Goal: Task Accomplishment & Management: Manage account settings

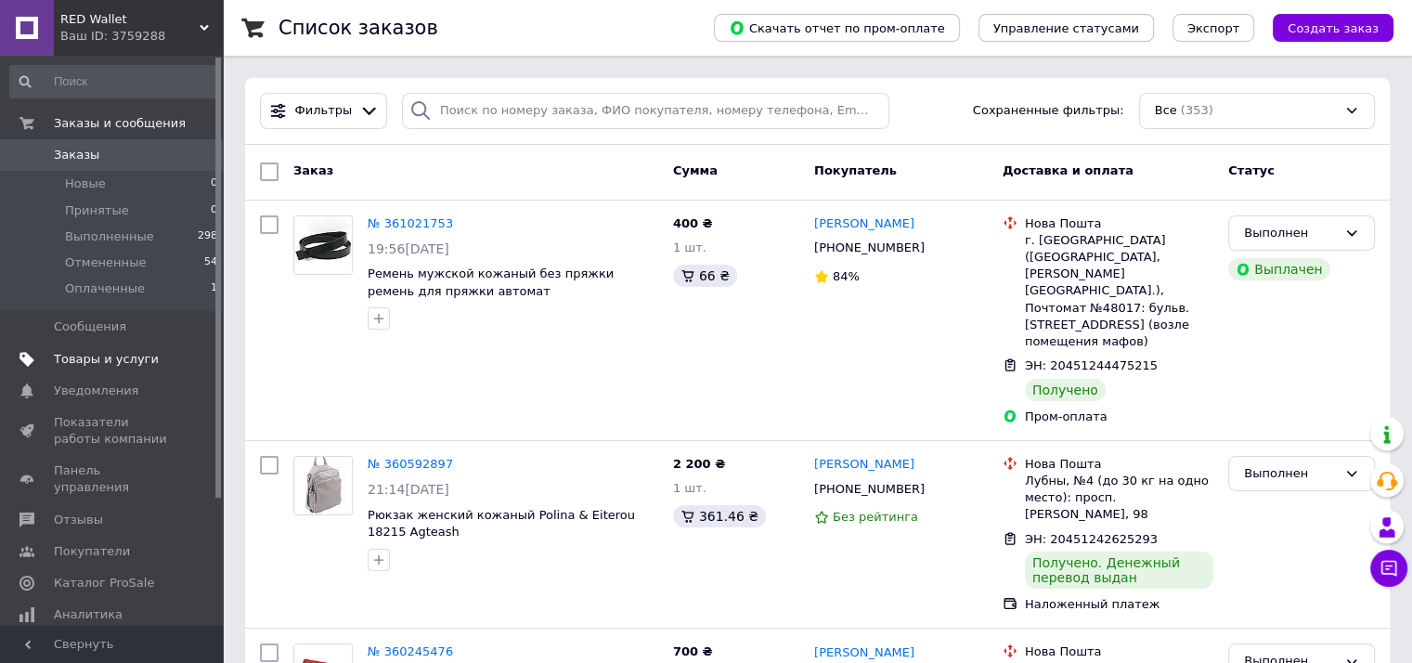
click at [119, 367] on span "Товары и услуги" at bounding box center [106, 359] width 105 height 17
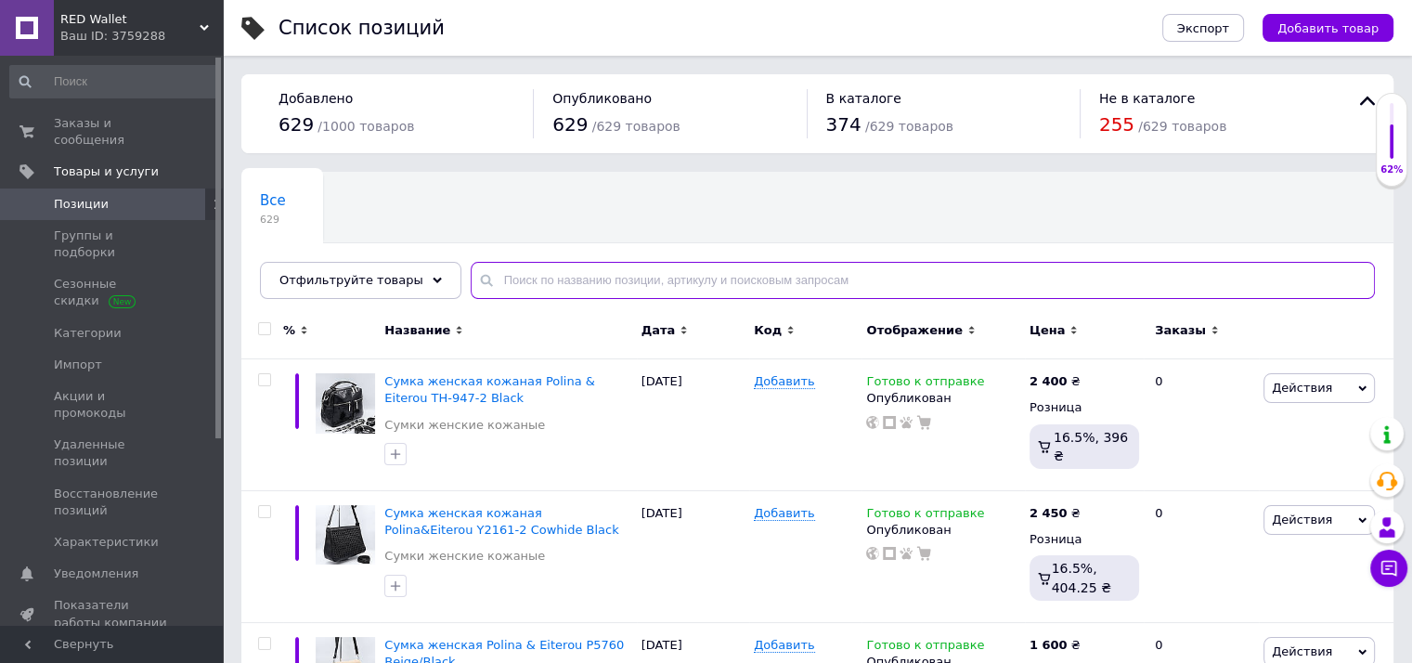
click at [614, 279] on input "text" at bounding box center [923, 280] width 904 height 37
paste input "Сумка жіноча шкіряна leather 20571"
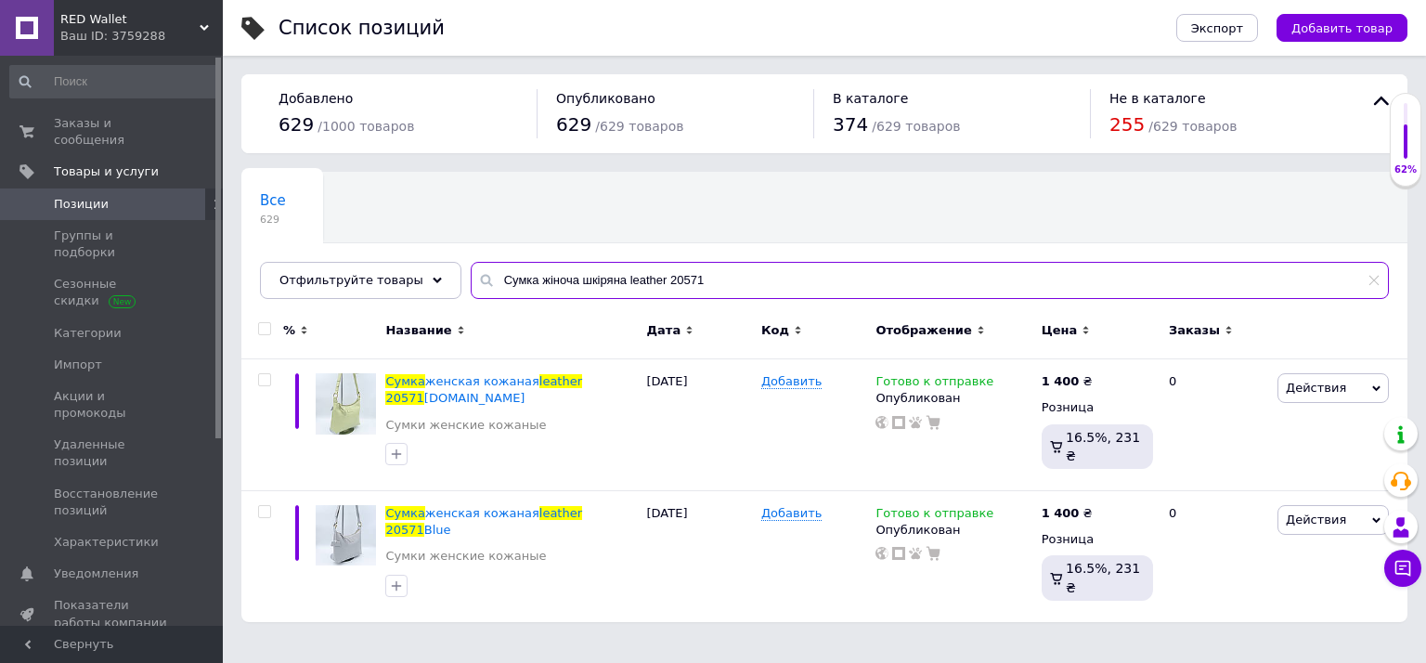
type input "Сумка жіноча шкіряна leather 20571"
click at [1097, 378] on icon at bounding box center [1102, 379] width 11 height 11
drag, startPoint x: 1198, startPoint y: 352, endPoint x: 1065, endPoint y: 347, distance: 133.7
click at [1065, 347] on div "% Название Дата Код Отображение Цена Заказы Сумка женская кожаная leather 20571…" at bounding box center [824, 465] width 1166 height 314
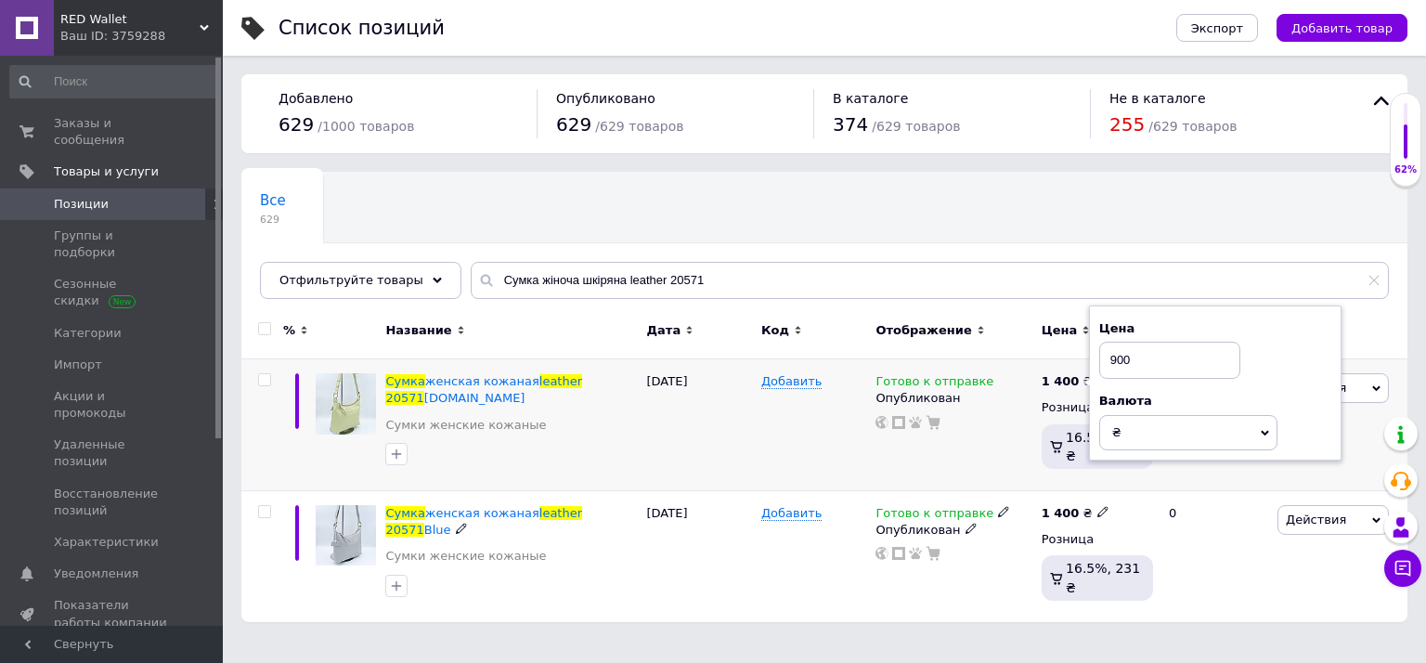
type input "900"
click at [1026, 473] on div "Готово к отправке Опубликован" at bounding box center [953, 425] width 165 height 132
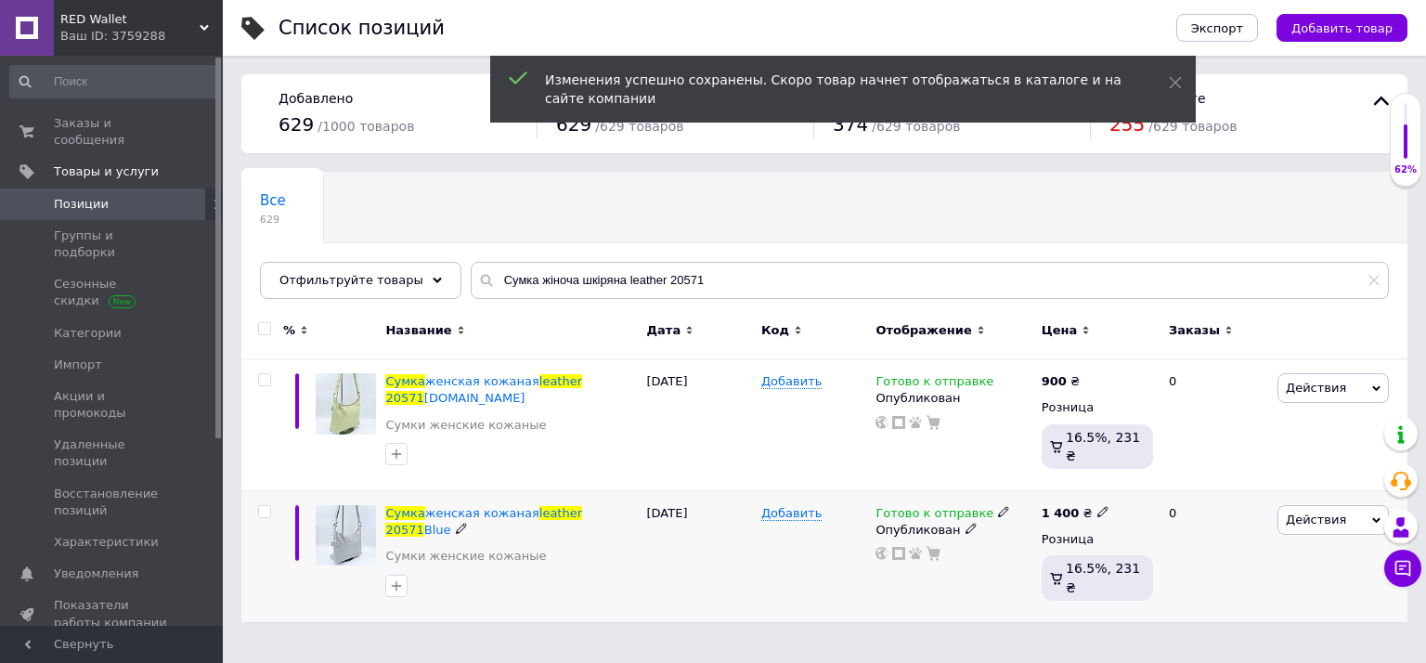
click at [1097, 508] on icon at bounding box center [1102, 511] width 11 height 11
drag, startPoint x: 1166, startPoint y: 488, endPoint x: 1083, endPoint y: 486, distance: 82.6
click at [1083, 491] on div "1 400 ₴ Цена 1400 Валюта ₴ $ € CHF £ ¥ PLN ₸ MDL HUF KGS CN¥ TRY ₩ lei Розница …" at bounding box center [1097, 556] width 121 height 131
type input "900"
click at [990, 584] on div "Комиссия за заказ" at bounding box center [918, 565] width 223 height 48
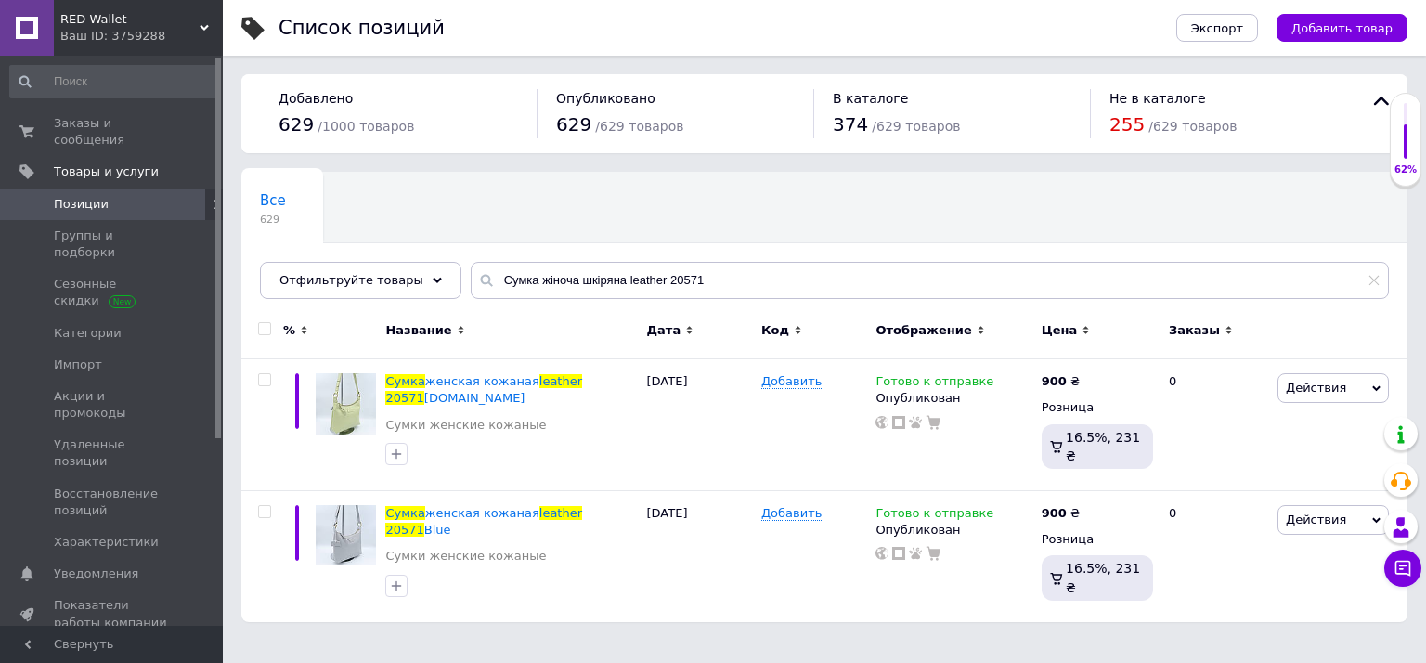
click at [88, 196] on span "Позиции" at bounding box center [81, 204] width 55 height 17
click at [112, 227] on span "Группы и подборки" at bounding box center [113, 243] width 118 height 33
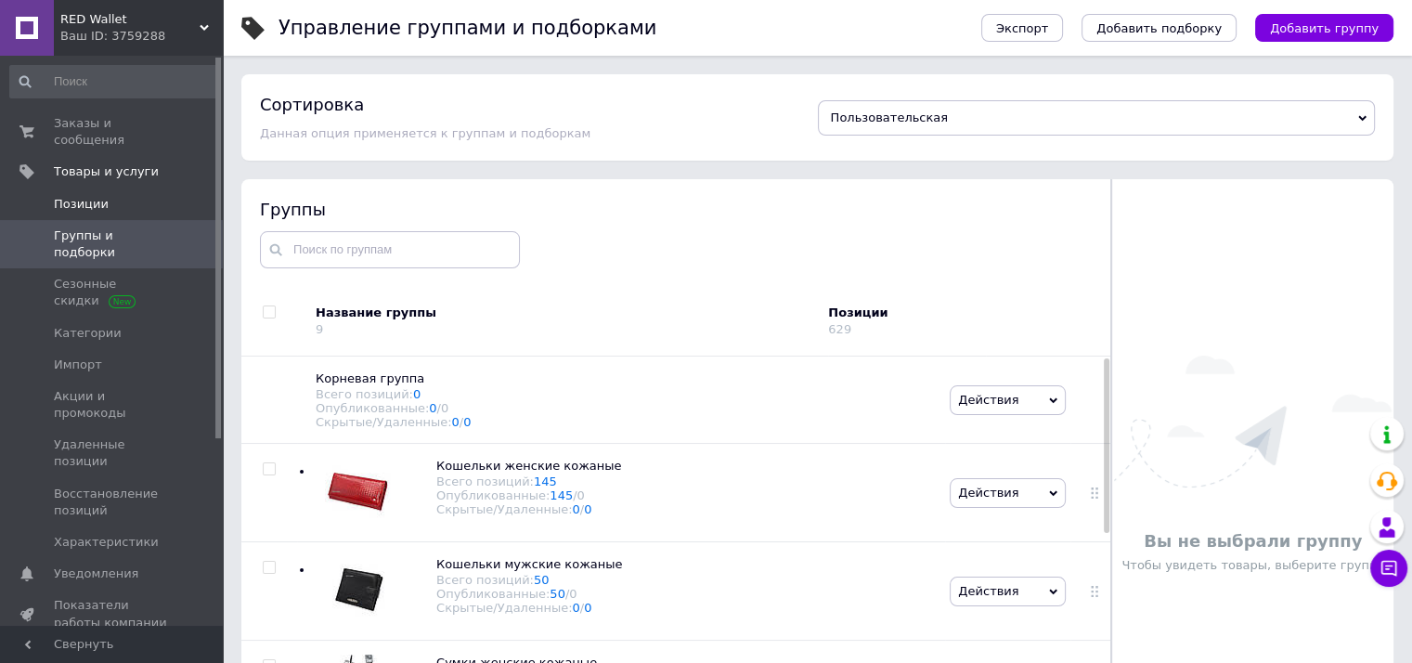
click at [100, 196] on span "Позиции" at bounding box center [81, 204] width 55 height 17
